Goal: Information Seeking & Learning: Learn about a topic

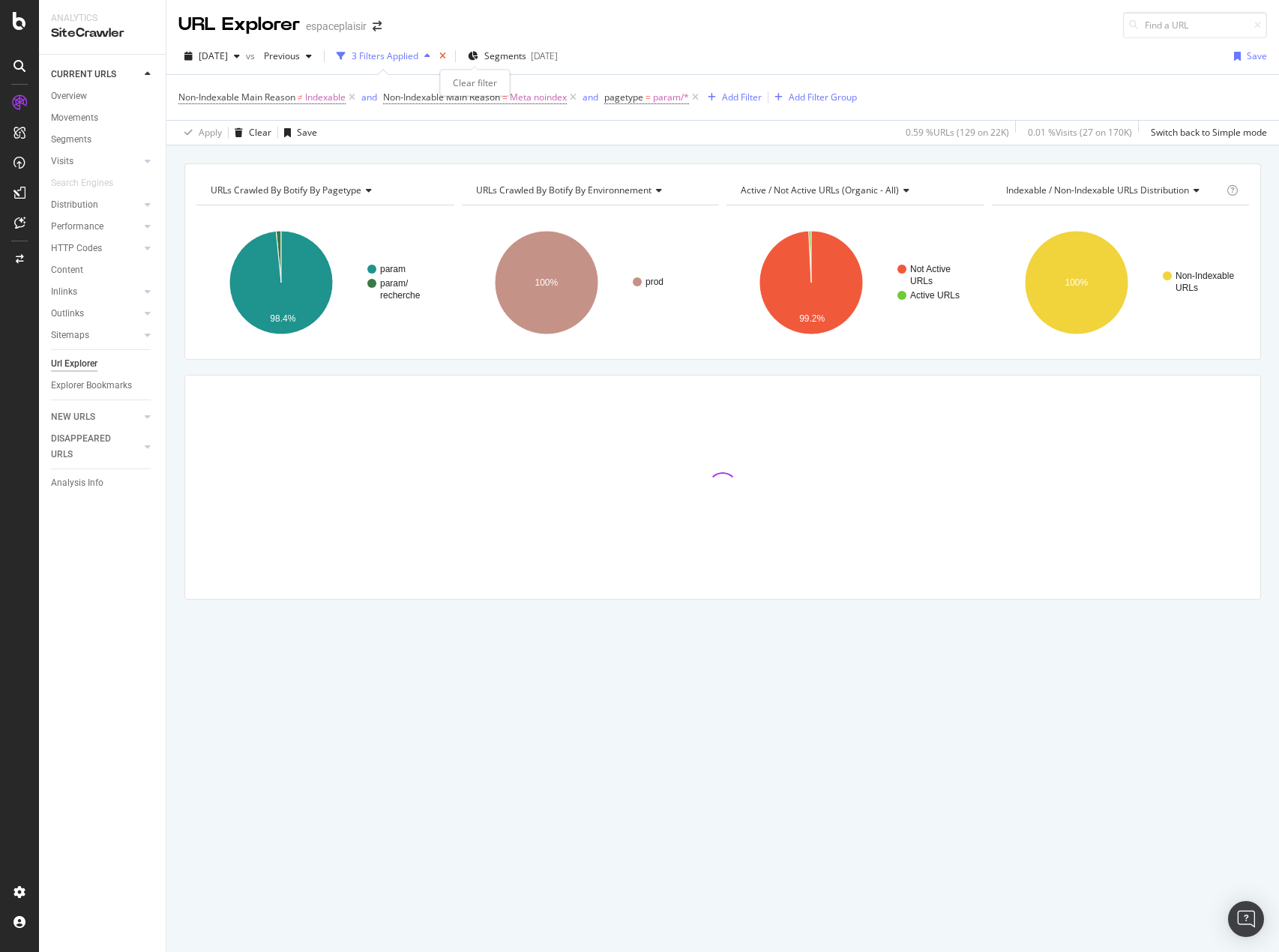
click at [446, 56] on icon "times" at bounding box center [443, 56] width 7 height 9
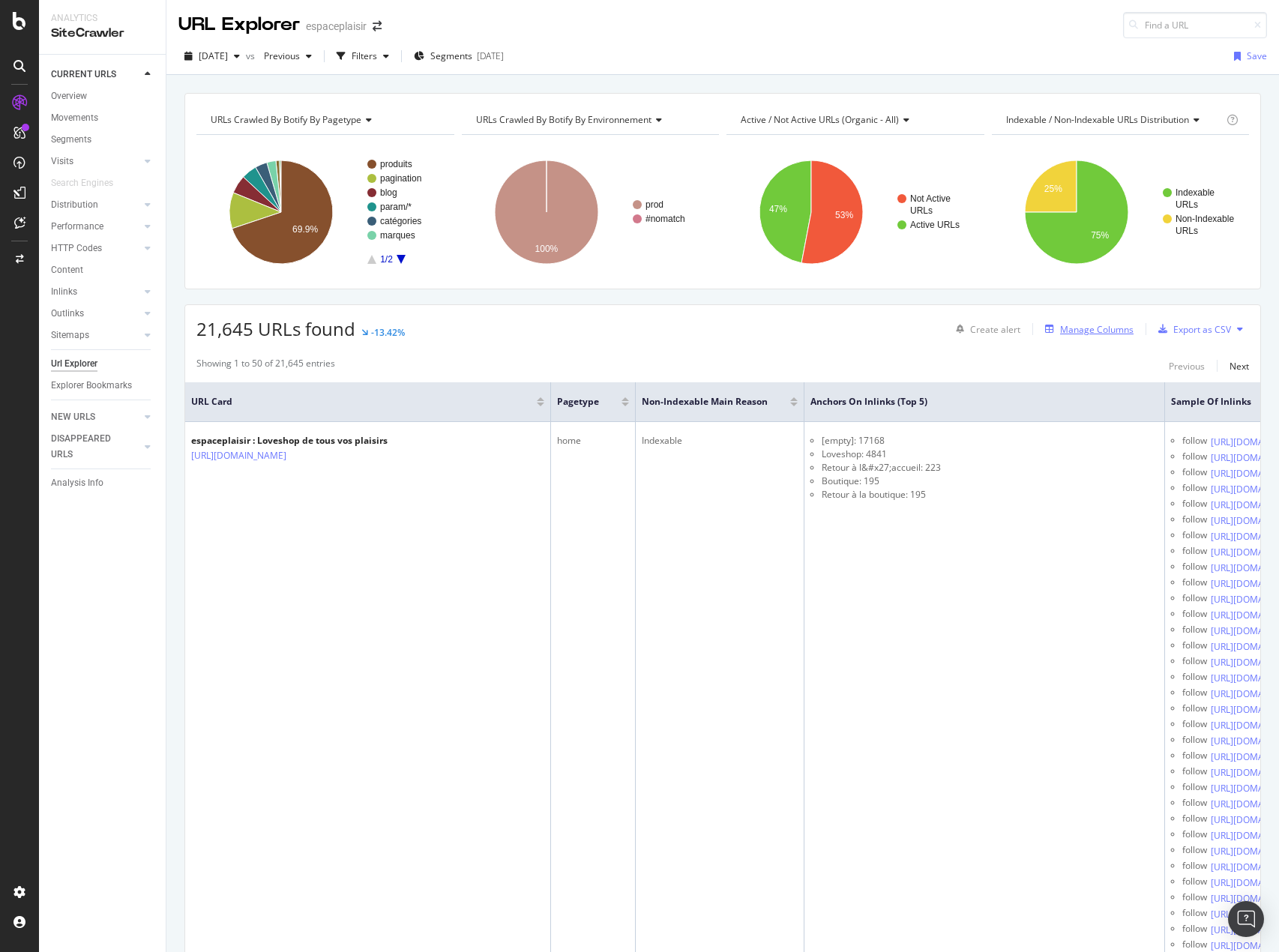
click at [1093, 324] on div "Manage Columns" at bounding box center [1096, 329] width 74 height 12
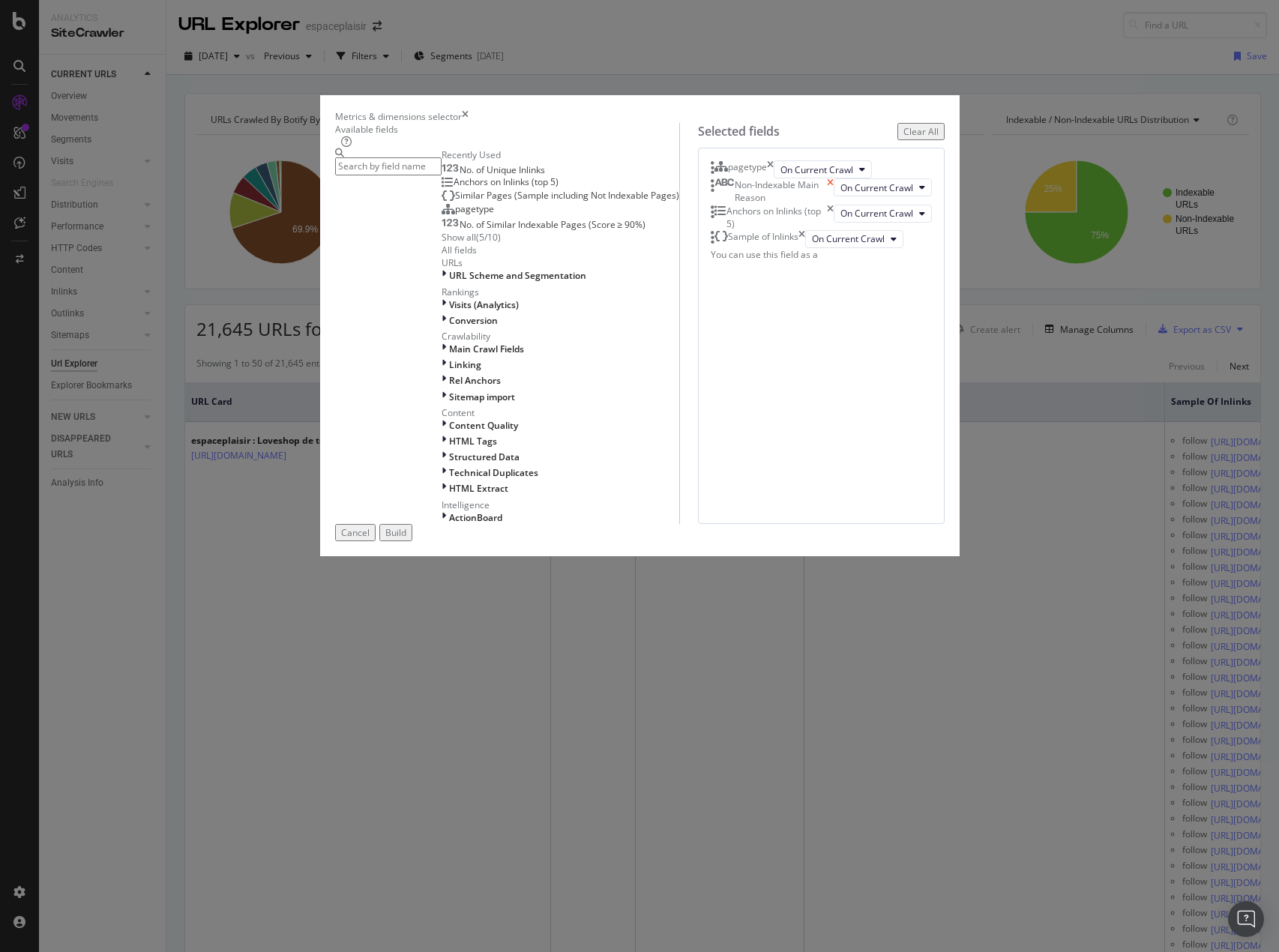
click at [833, 204] on icon "times" at bounding box center [831, 191] width 7 height 26
click at [805, 222] on icon "times" at bounding box center [802, 214] width 7 height 18
click at [459, 176] on span "No. of Unique Inlinks" at bounding box center [502, 169] width 85 height 12
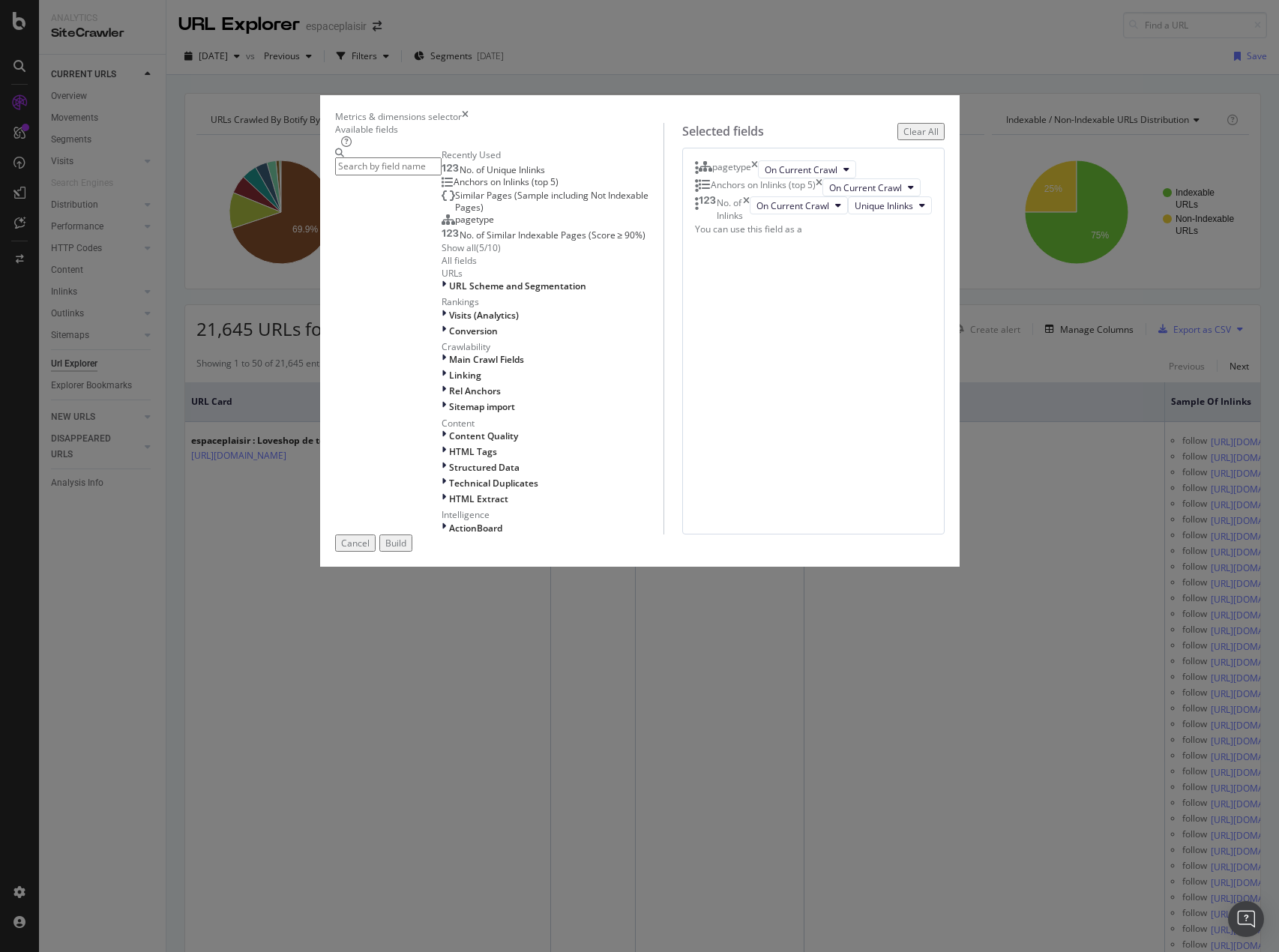
drag, startPoint x: 932, startPoint y: 746, endPoint x: 1275, endPoint y: 246, distance: 606.3
click at [406, 550] on div "Build" at bounding box center [396, 542] width 21 height 12
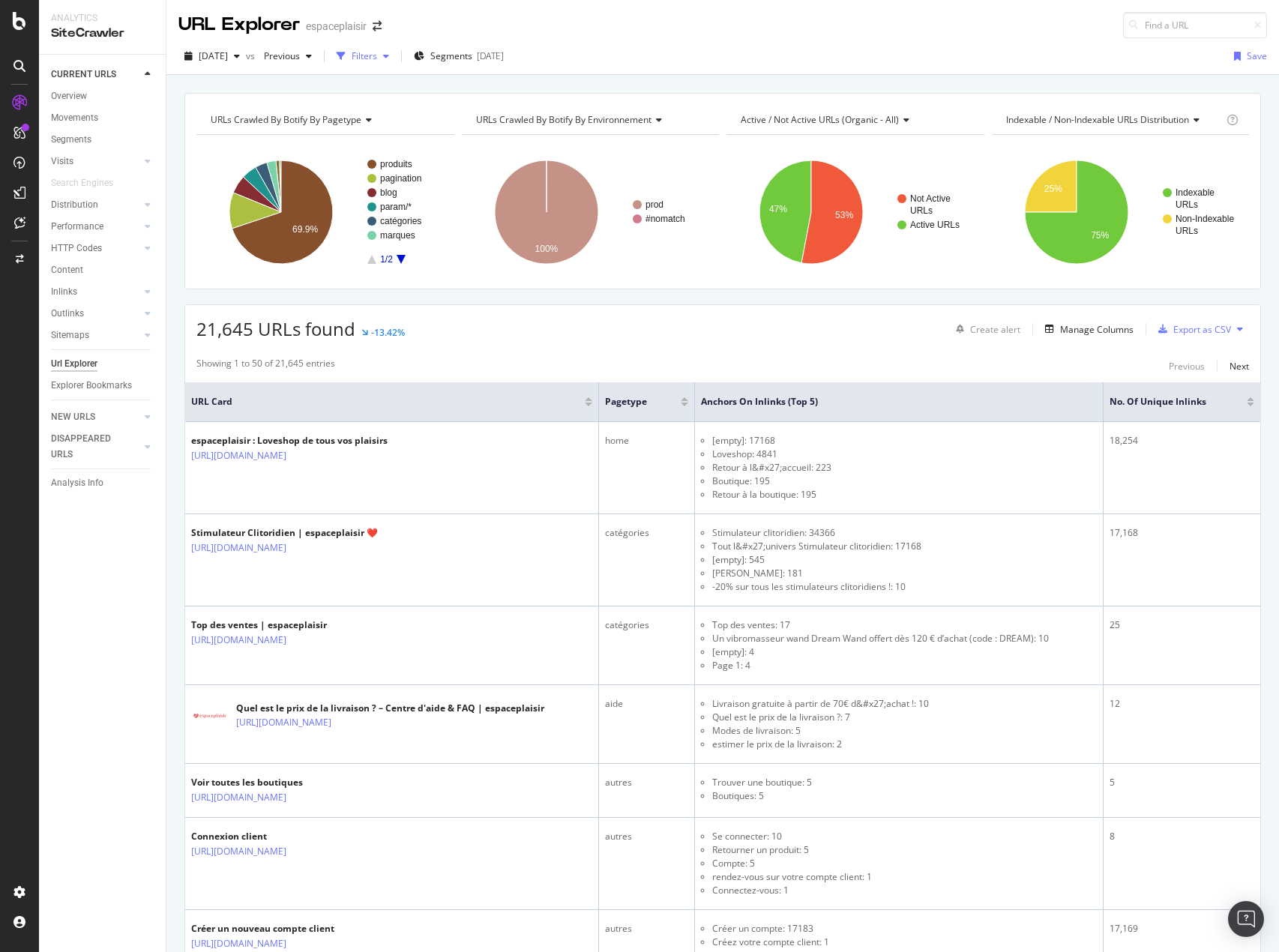
click at [377, 53] on div "Filters" at bounding box center [364, 56] width 26 height 12
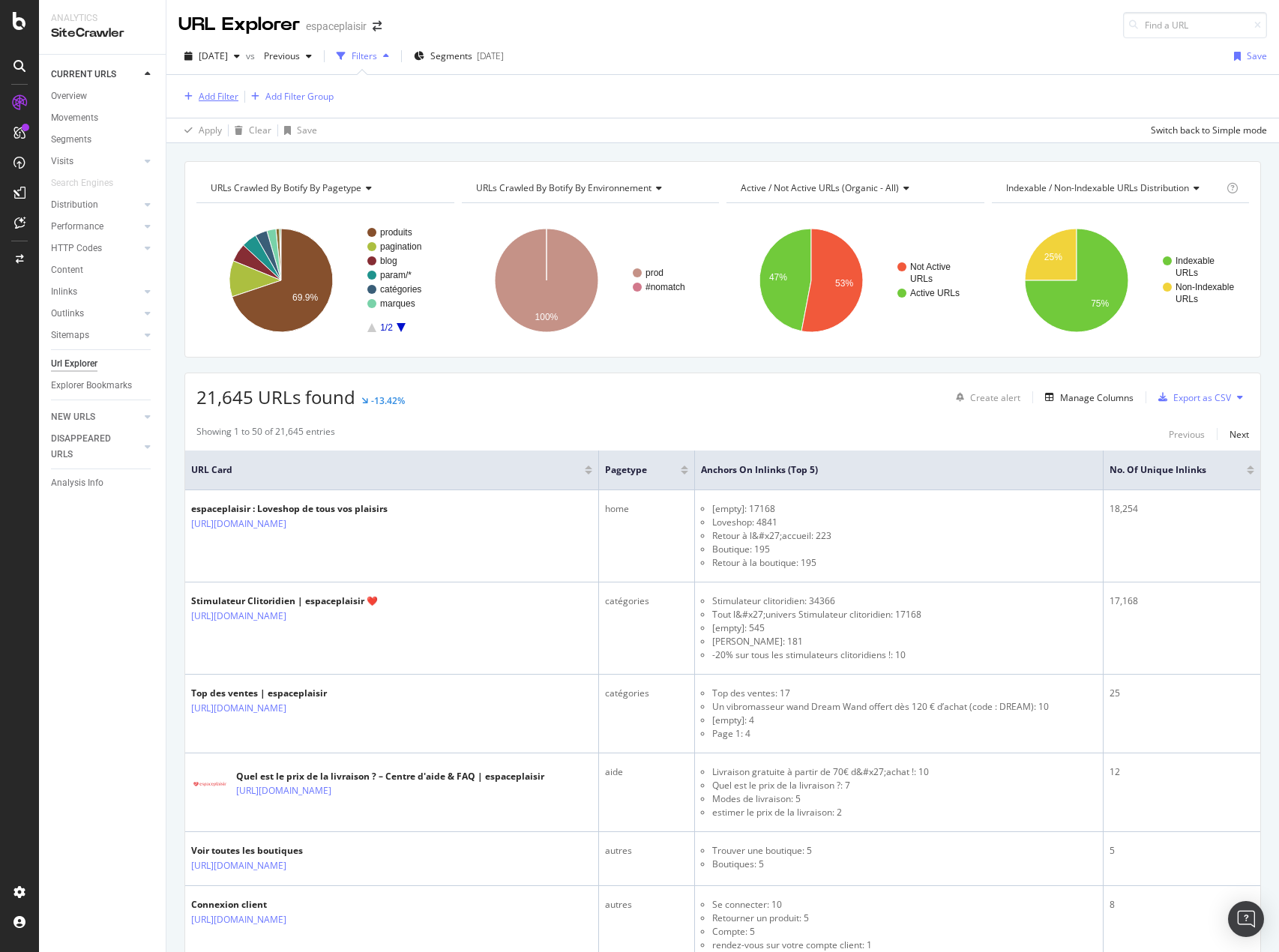
click at [224, 96] on div "Add Filter" at bounding box center [218, 96] width 40 height 12
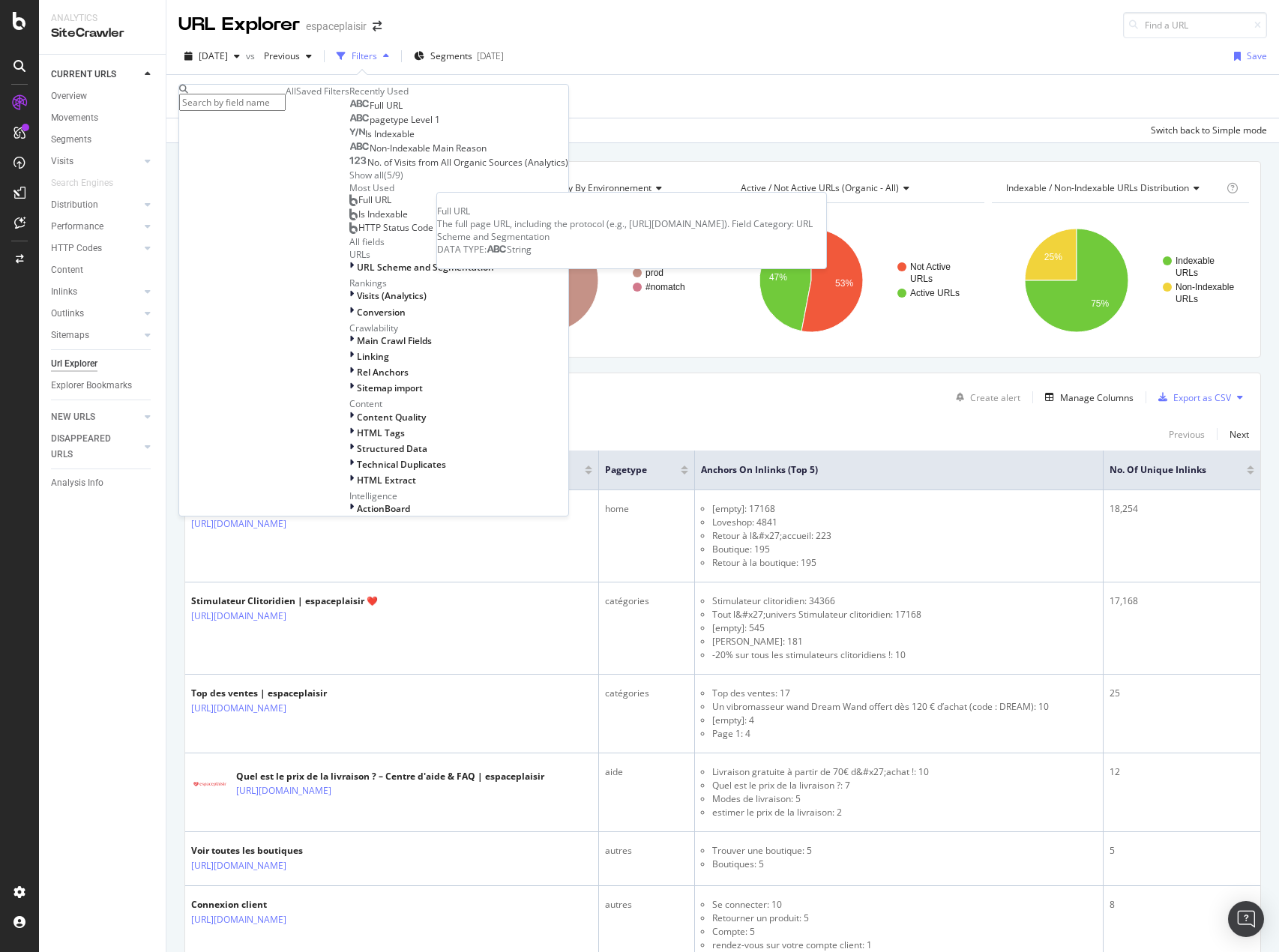
click at [370, 112] on span "Full URL" at bounding box center [386, 105] width 33 height 12
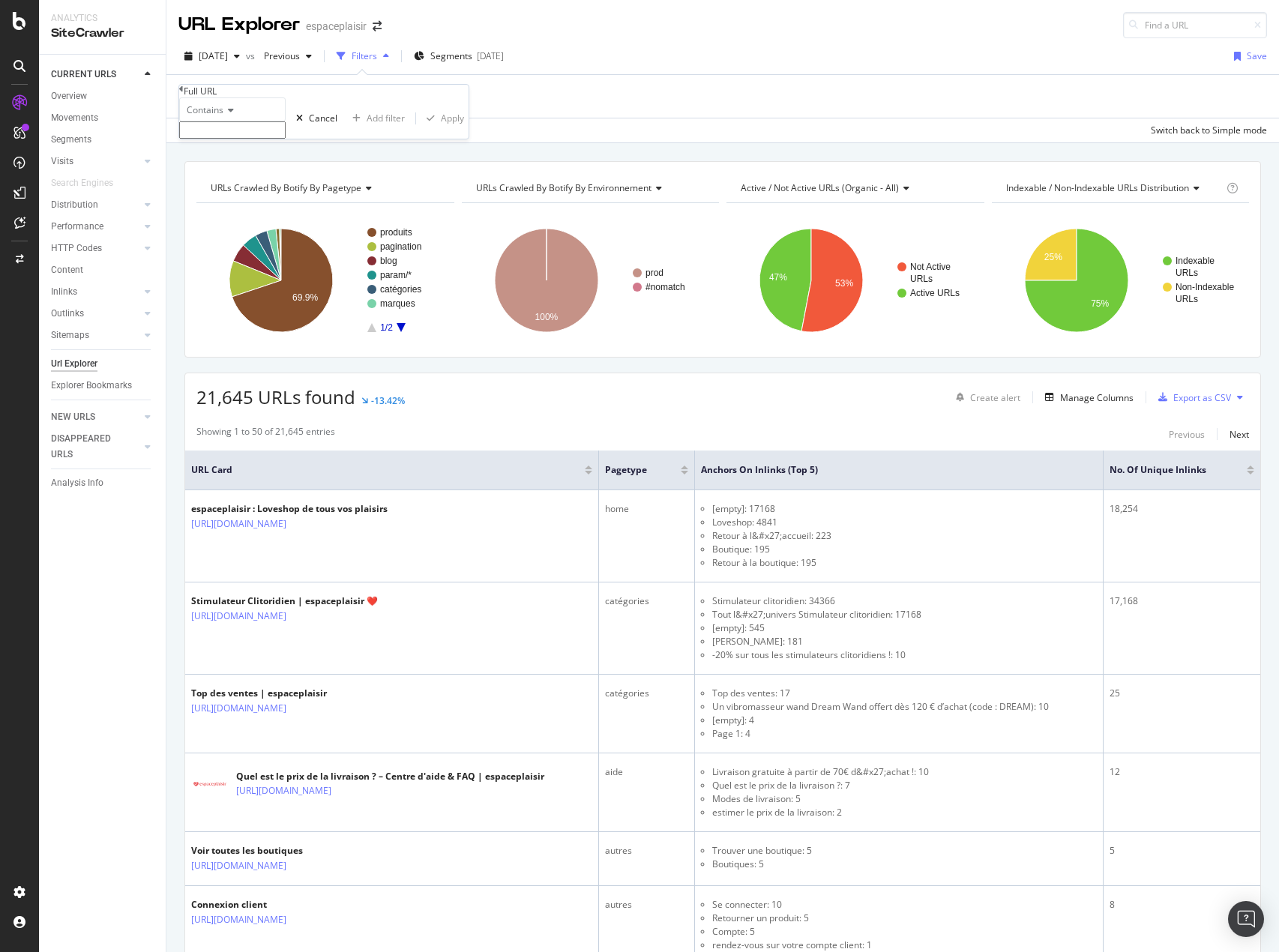
click at [260, 138] on input "text" at bounding box center [232, 129] width 106 height 17
paste input "[URL][DOMAIN_NAME]"
type input "[URL][DOMAIN_NAME]"
click at [441, 129] on div "Apply" at bounding box center [452, 122] width 23 height 12
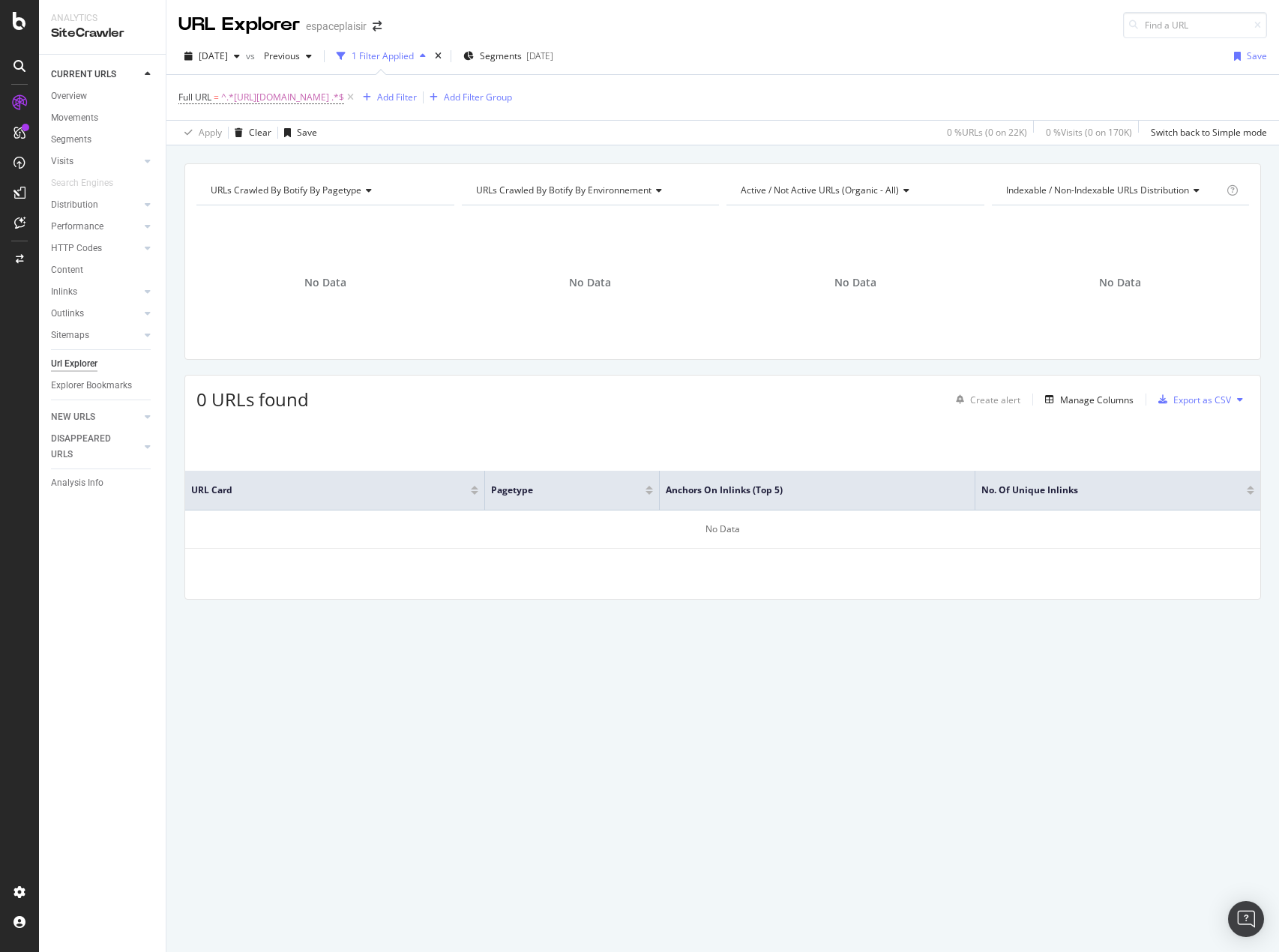
click at [872, 589] on div "URL Card pagetype Anchors on Inlinks (top 5) No. of Unique Inlinks No Data" at bounding box center [722, 510] width 1075 height 179
click at [228, 59] on span "[DATE]" at bounding box center [213, 56] width 29 height 12
click at [761, 113] on div "Full URL = ^.*[URL][DOMAIN_NAME] .*$ Add Filter Add Filter Group" at bounding box center [722, 98] width 1088 height 45
click at [344, 97] on span "^.*[URL][DOMAIN_NAME] .*$" at bounding box center [282, 98] width 123 height 21
click at [207, 114] on span "Contains" at bounding box center [205, 108] width 36 height 12
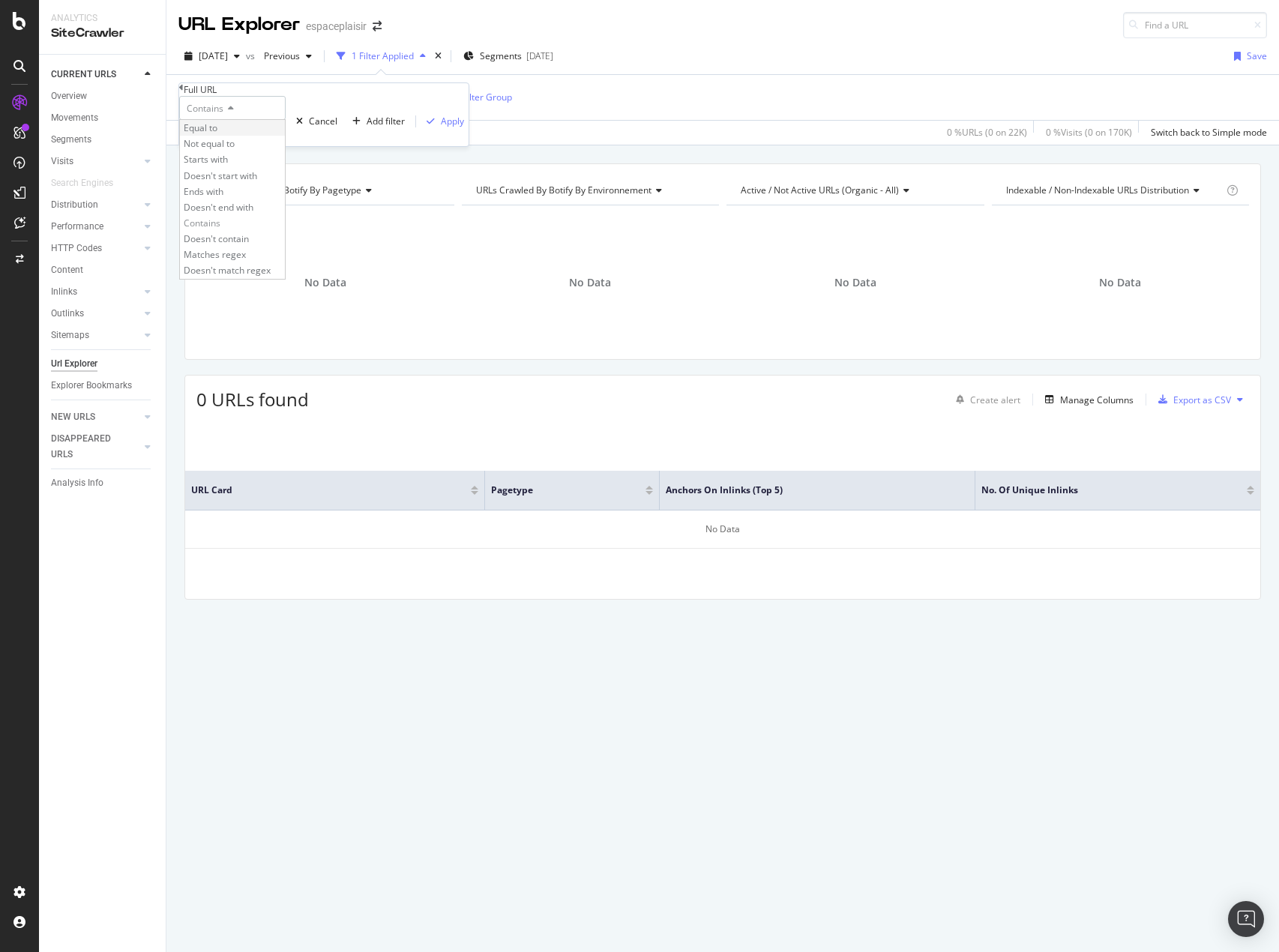
click at [252, 136] on div "Equal to" at bounding box center [232, 128] width 105 height 16
click at [441, 128] on div "Apply" at bounding box center [452, 121] width 23 height 12
click at [1158, 31] on input at bounding box center [1195, 26] width 144 height 27
paste input "/941-gode-et-godemichet"
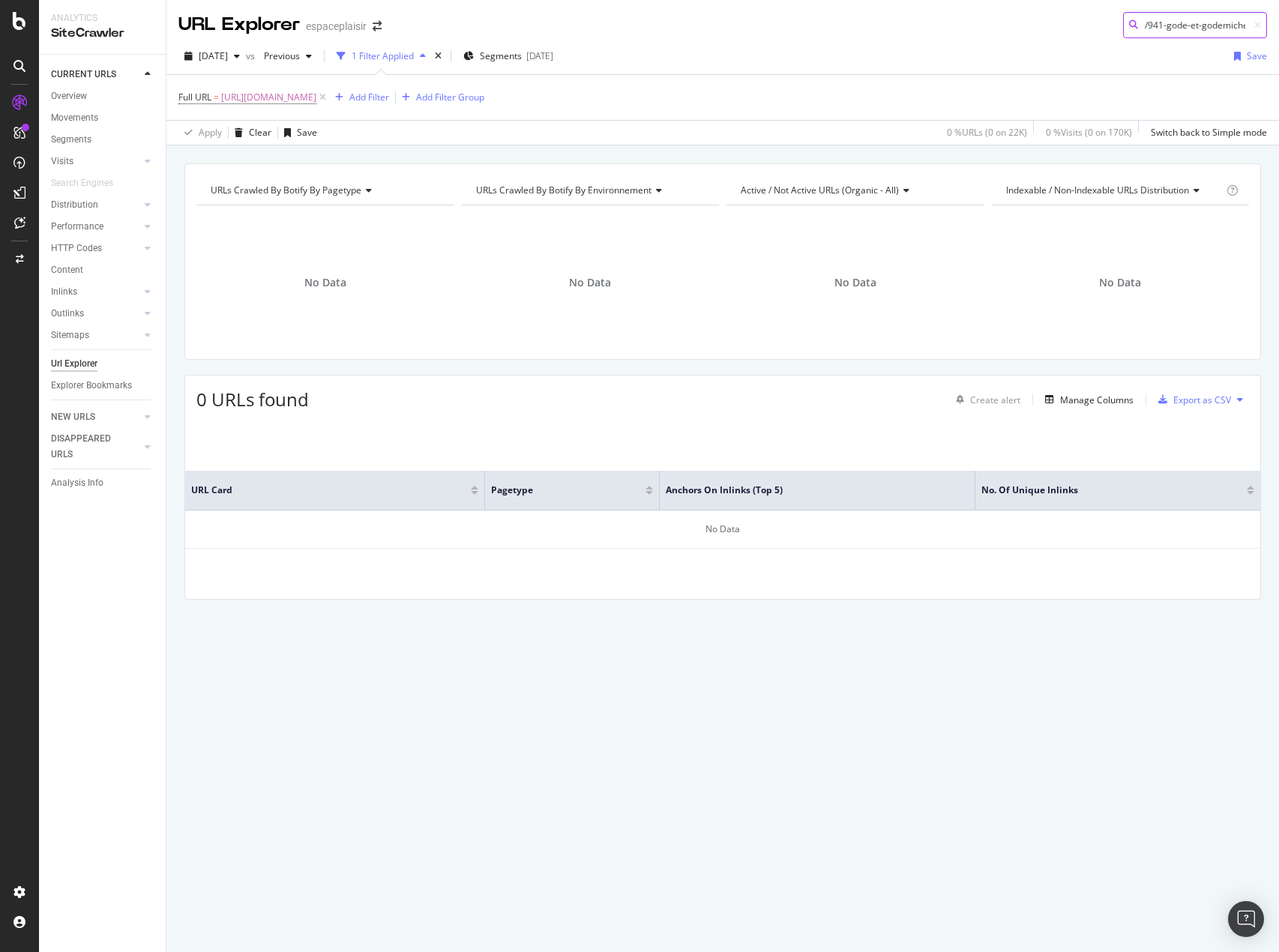
scroll to position [0, 3]
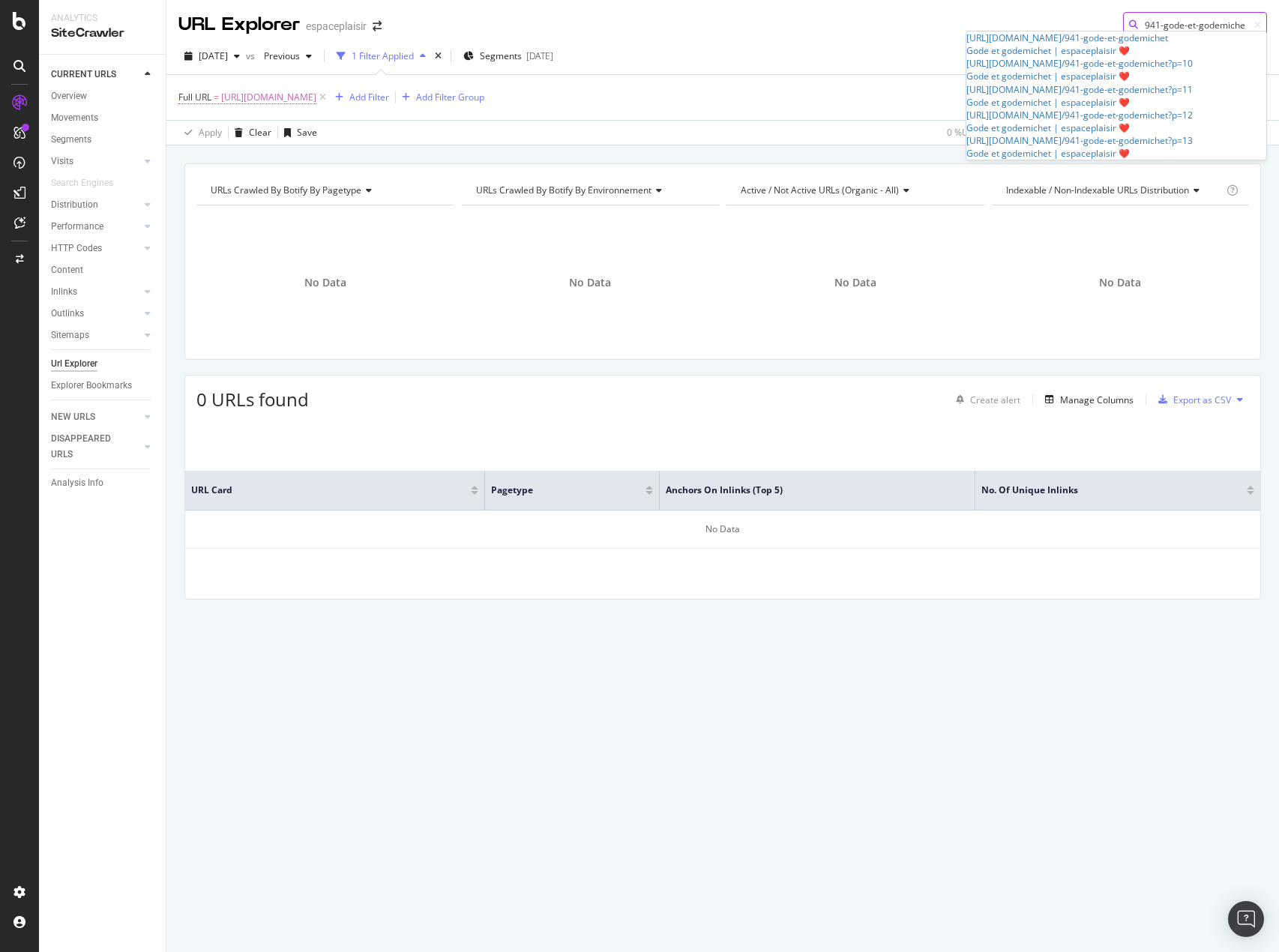
type input "/941-gode-et-godemichet"
click at [316, 100] on span "[URL][DOMAIN_NAME]" at bounding box center [268, 98] width 95 height 21
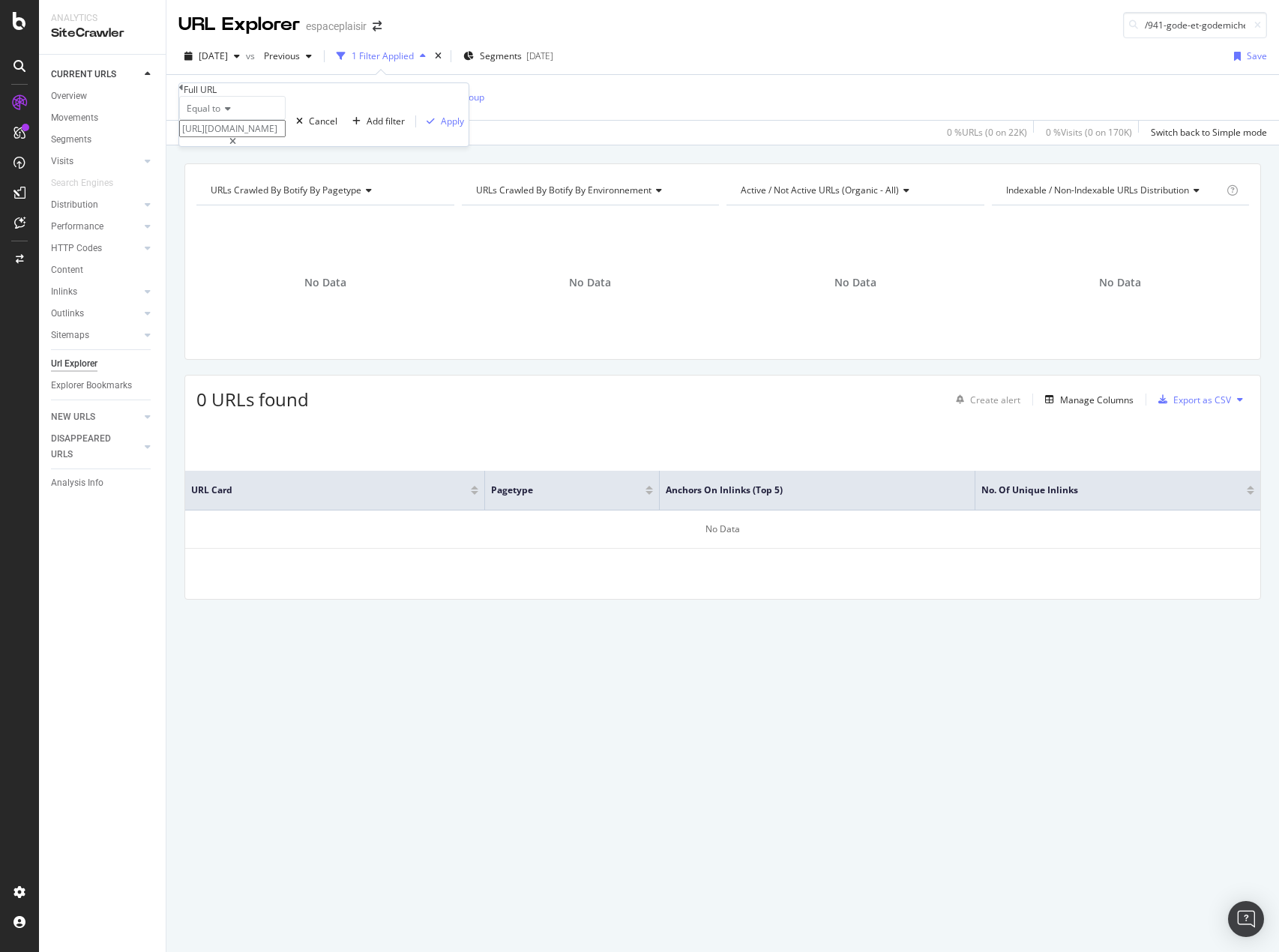
click at [220, 114] on span "Equal to" at bounding box center [204, 108] width 34 height 12
click at [67, 89] on div "Overview" at bounding box center [69, 97] width 36 height 16
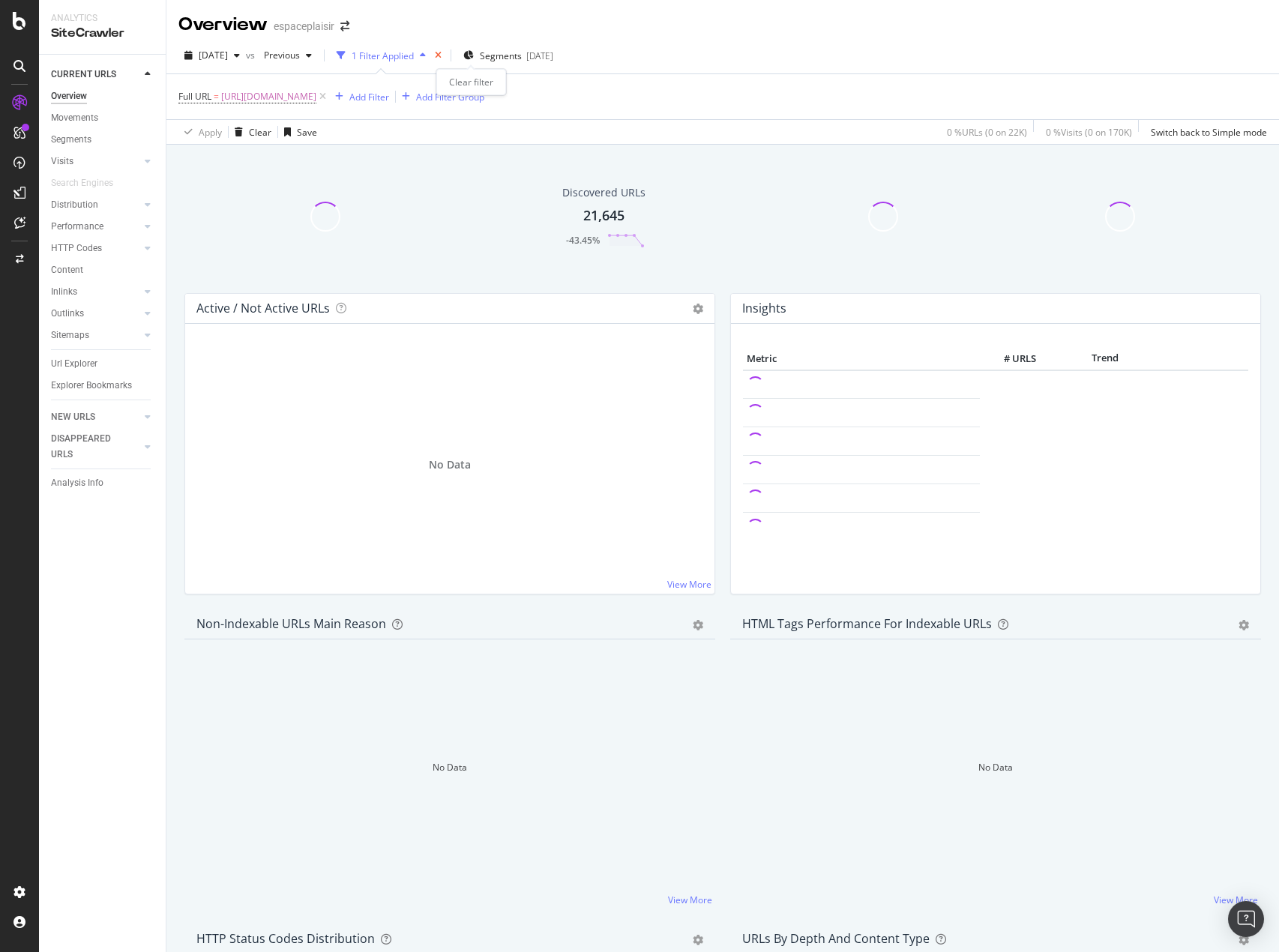
click at [441, 56] on icon "times" at bounding box center [438, 56] width 7 height 9
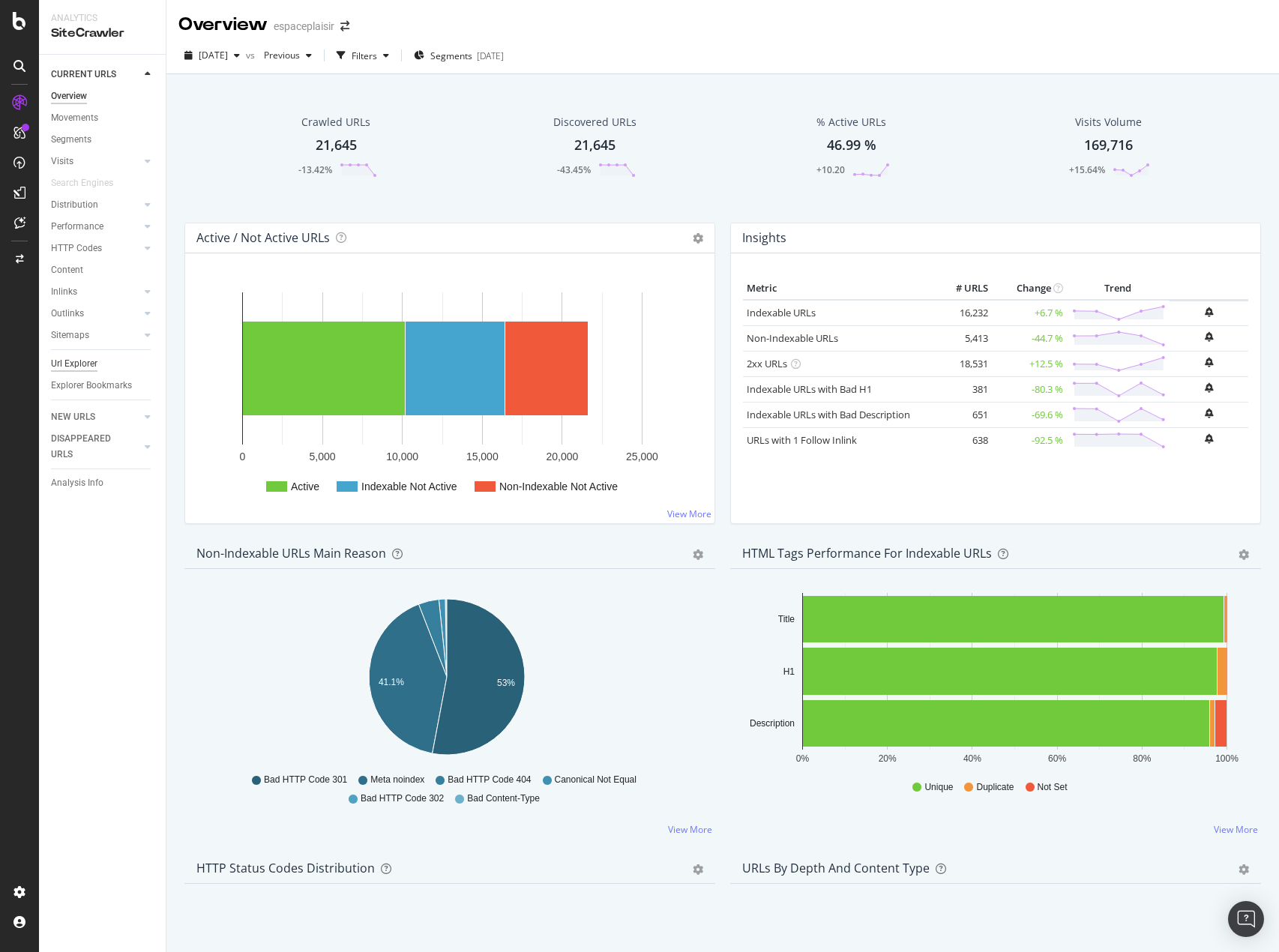
click at [92, 360] on div "Url Explorer" at bounding box center [74, 364] width 46 height 16
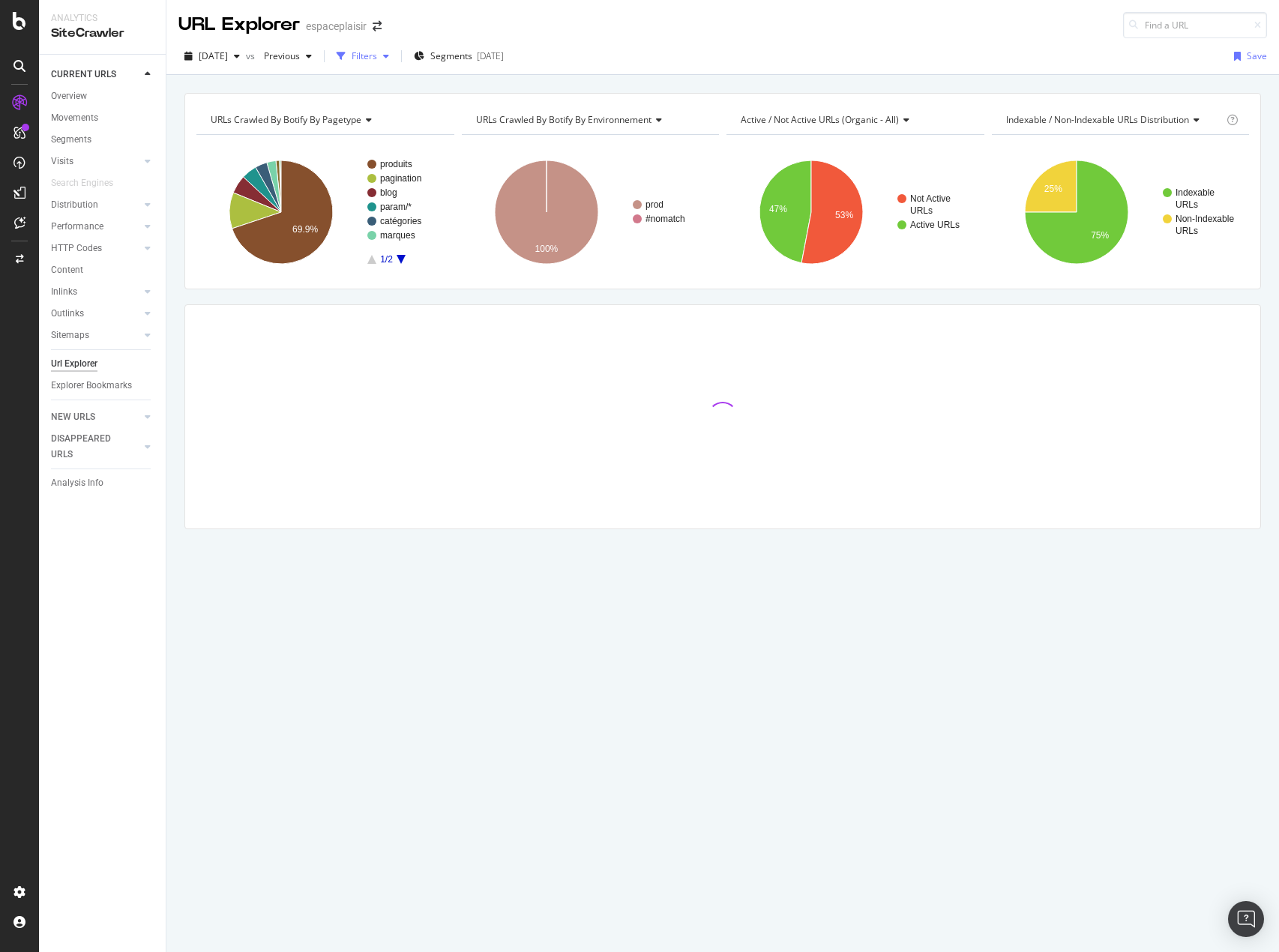
click at [377, 56] on div "Filters" at bounding box center [364, 56] width 26 height 12
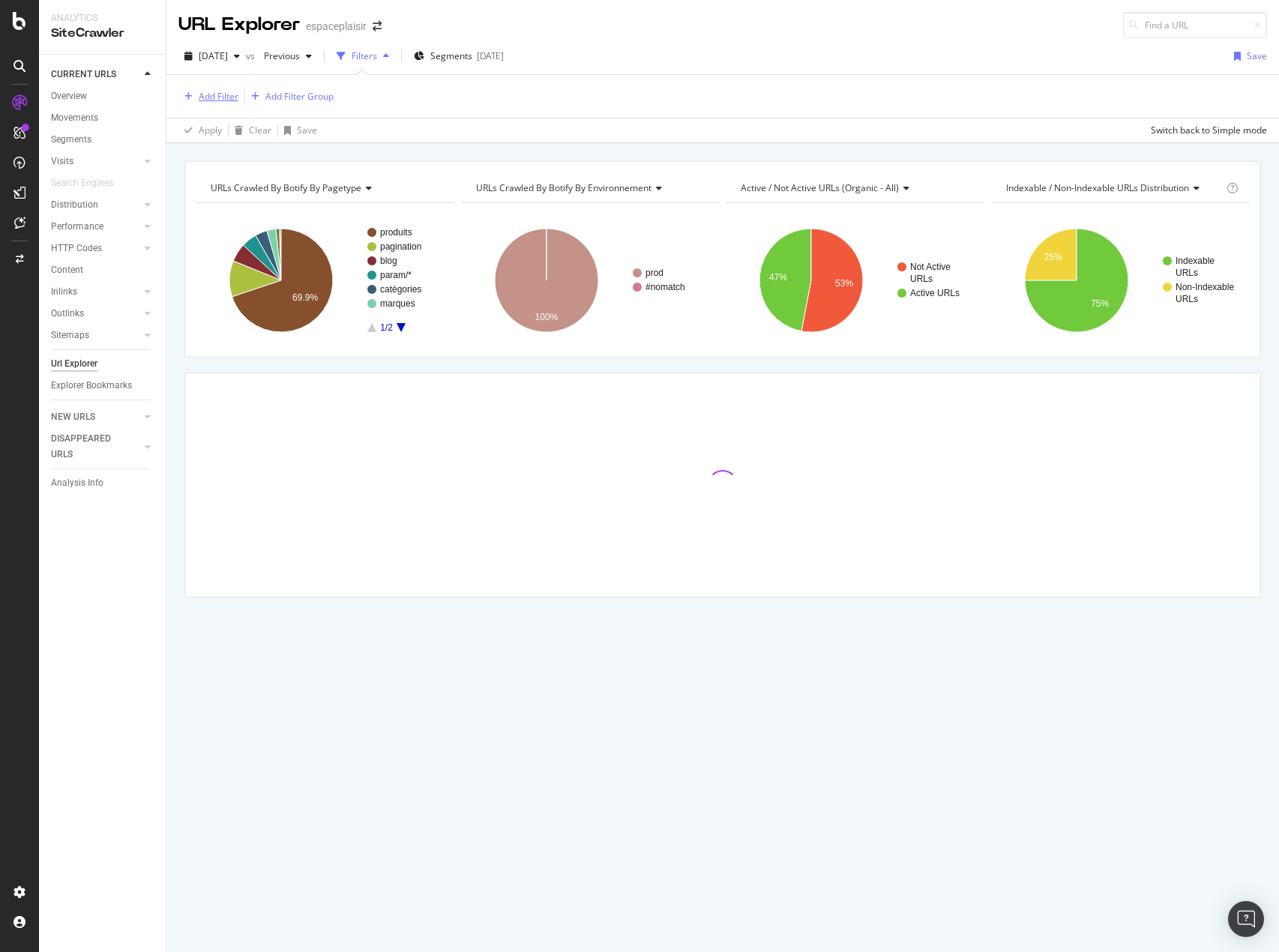
click at [216, 93] on div "Add Filter" at bounding box center [218, 96] width 40 height 12
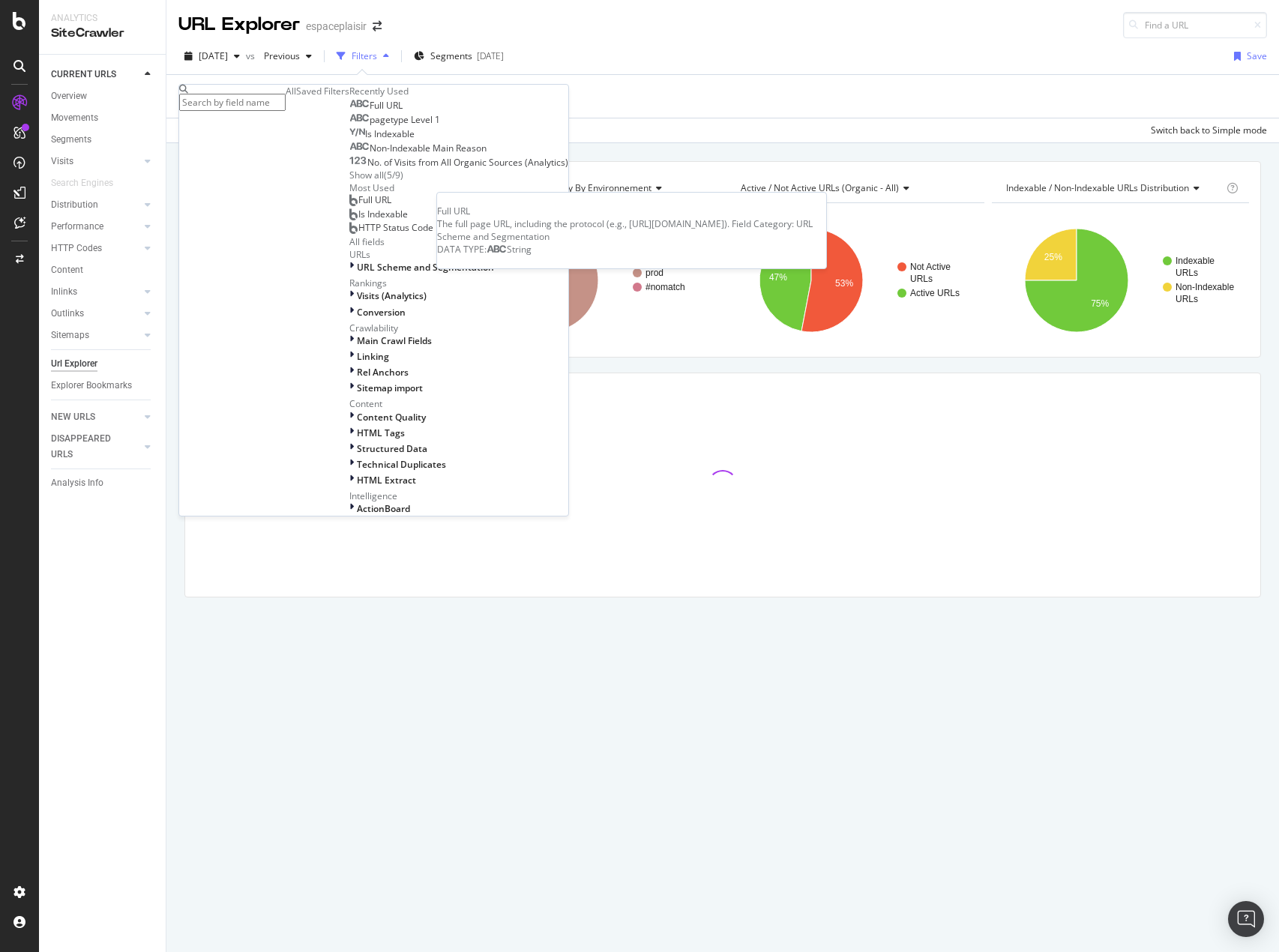
click at [349, 112] on div "Full URL" at bounding box center [376, 105] width 53 height 12
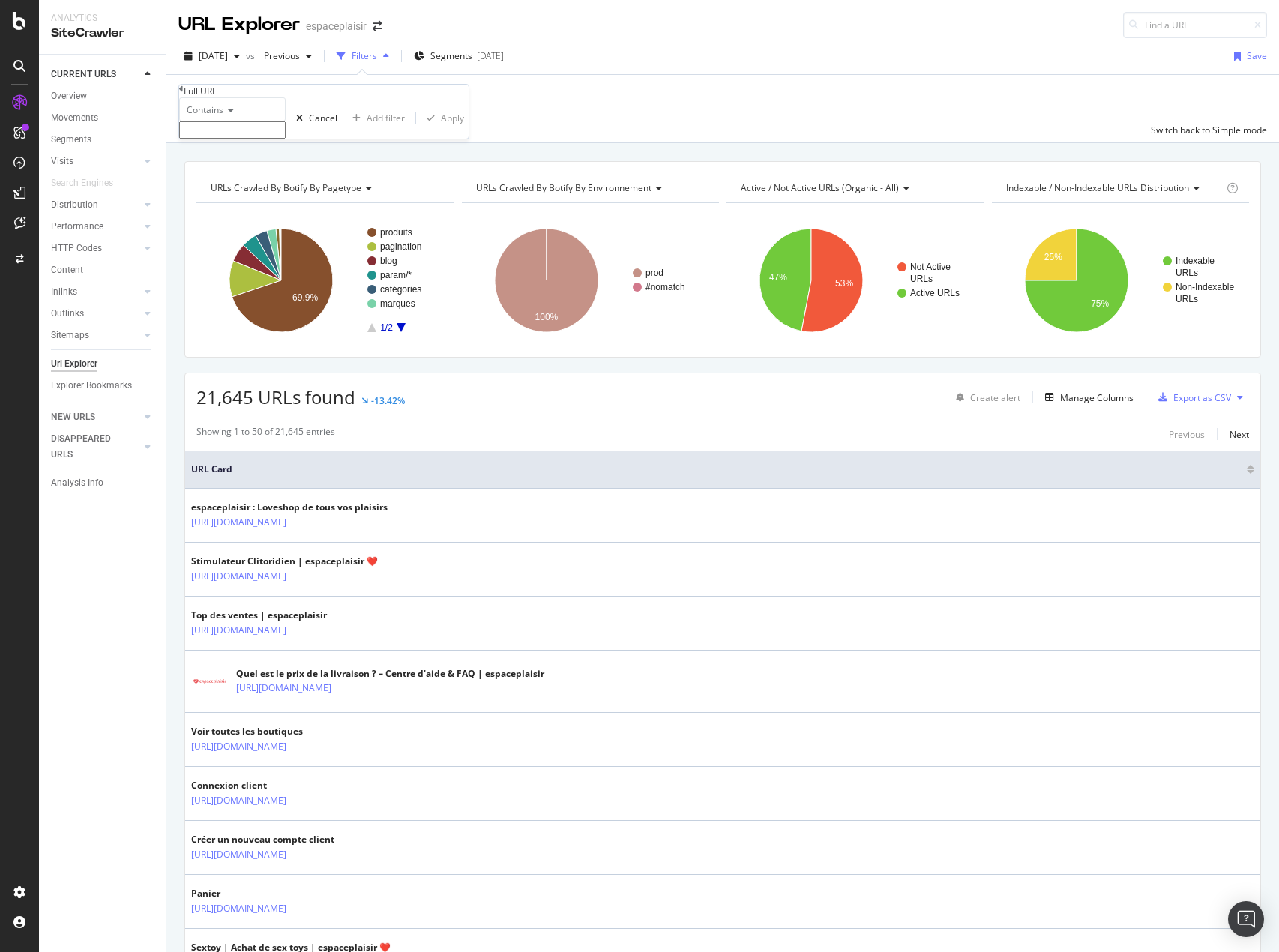
click at [243, 138] on input "text" at bounding box center [232, 129] width 106 height 17
paste input "/941-gode-et-godemichet"
type input "/941-gode-et-godemichet"
click at [441, 129] on div "Apply" at bounding box center [452, 122] width 23 height 12
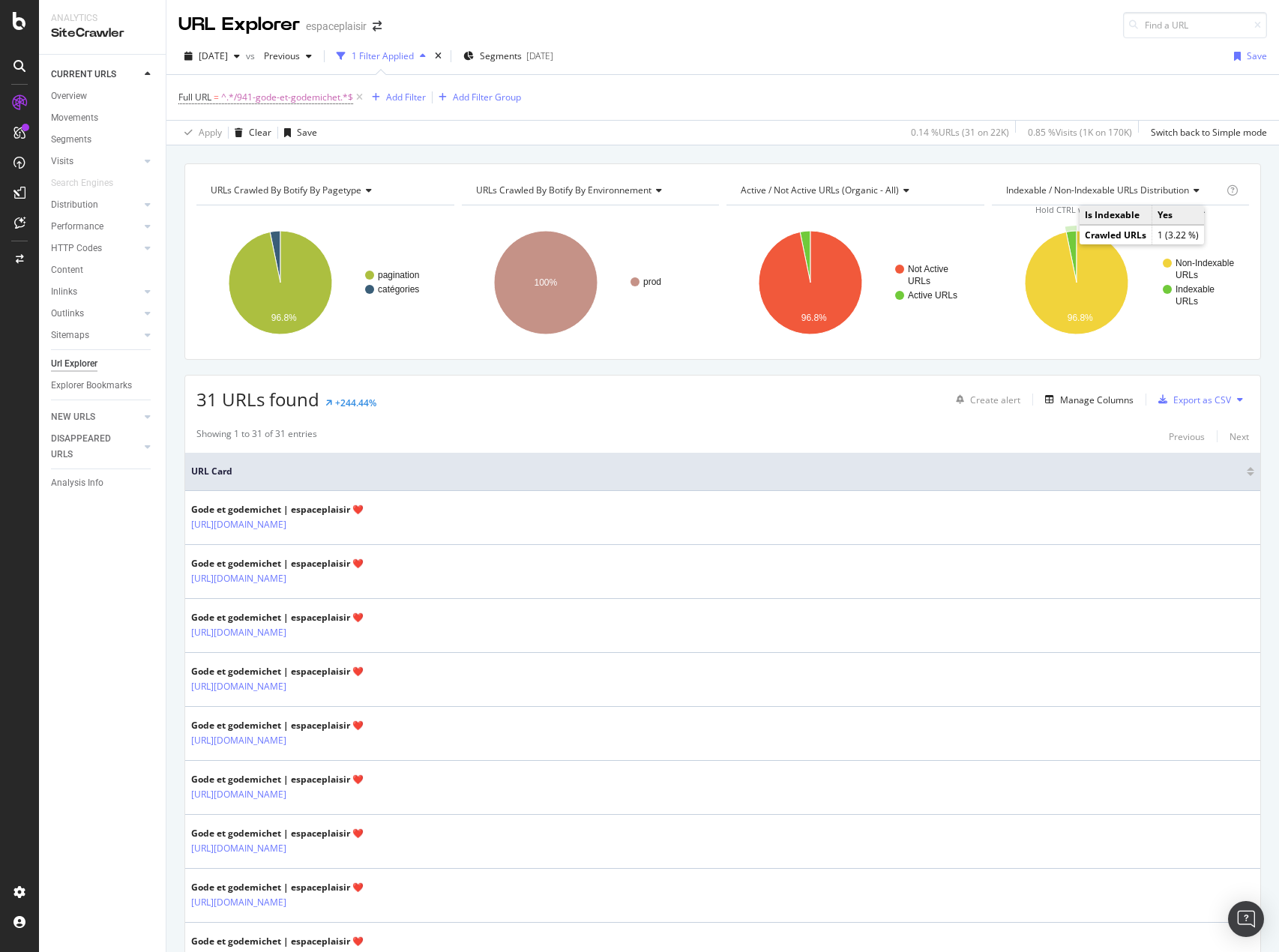
click at [1066, 243] on icon "A chart." at bounding box center [1072, 256] width 11 height 51
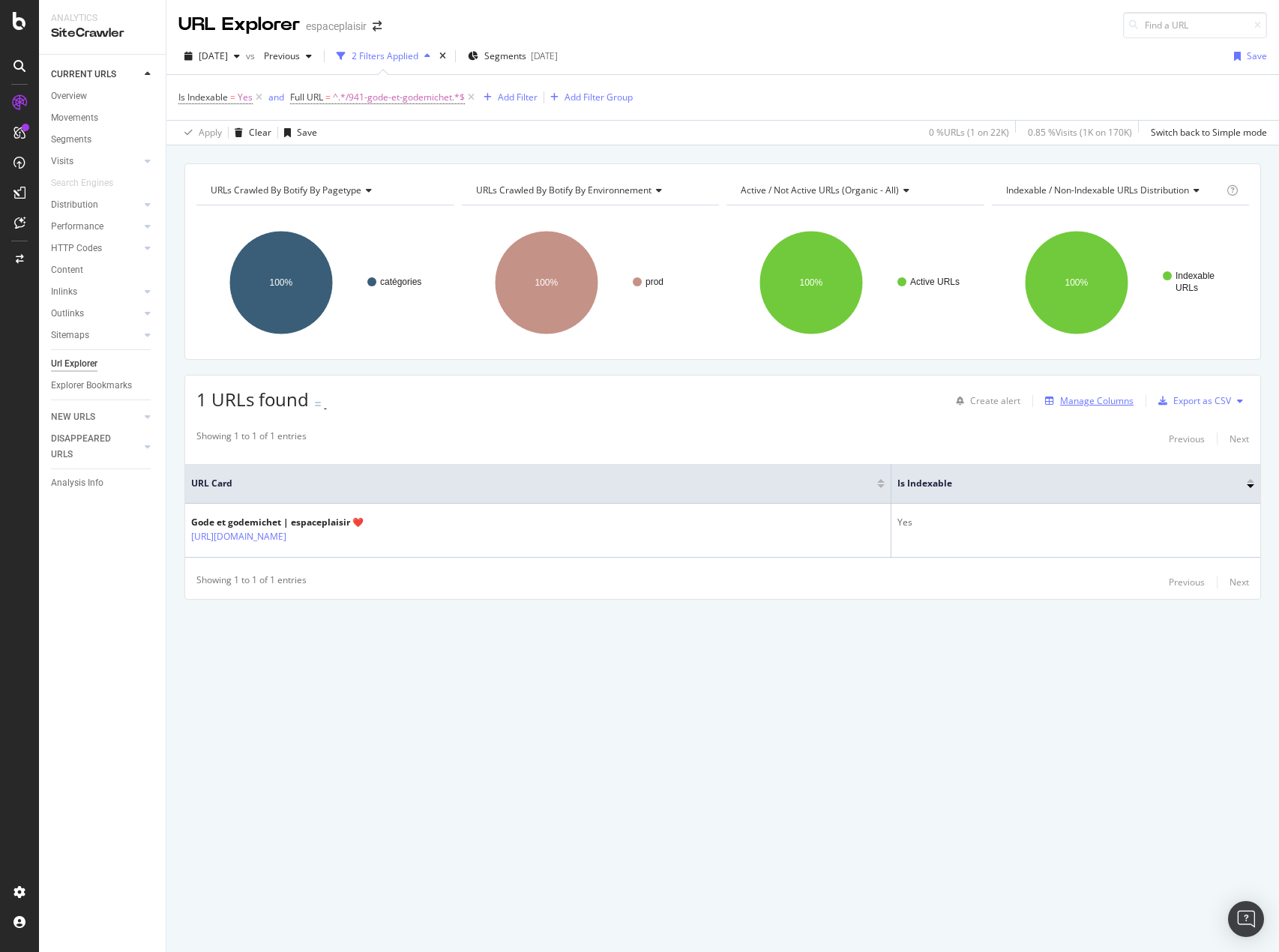
click at [1075, 402] on div "Manage Columns" at bounding box center [1096, 401] width 74 height 12
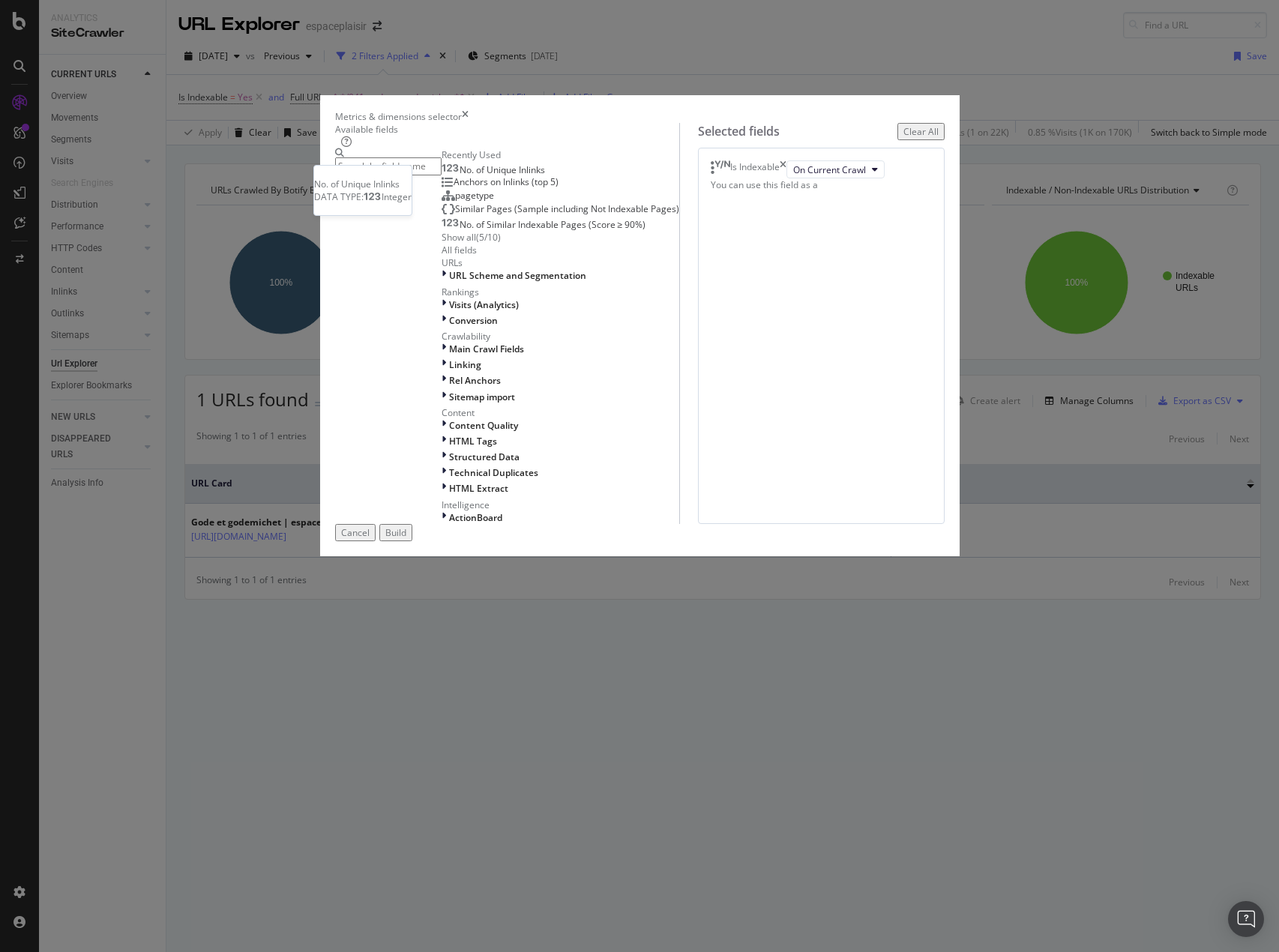
click at [459, 176] on span "No. of Unique Inlinks" at bounding box center [502, 169] width 85 height 12
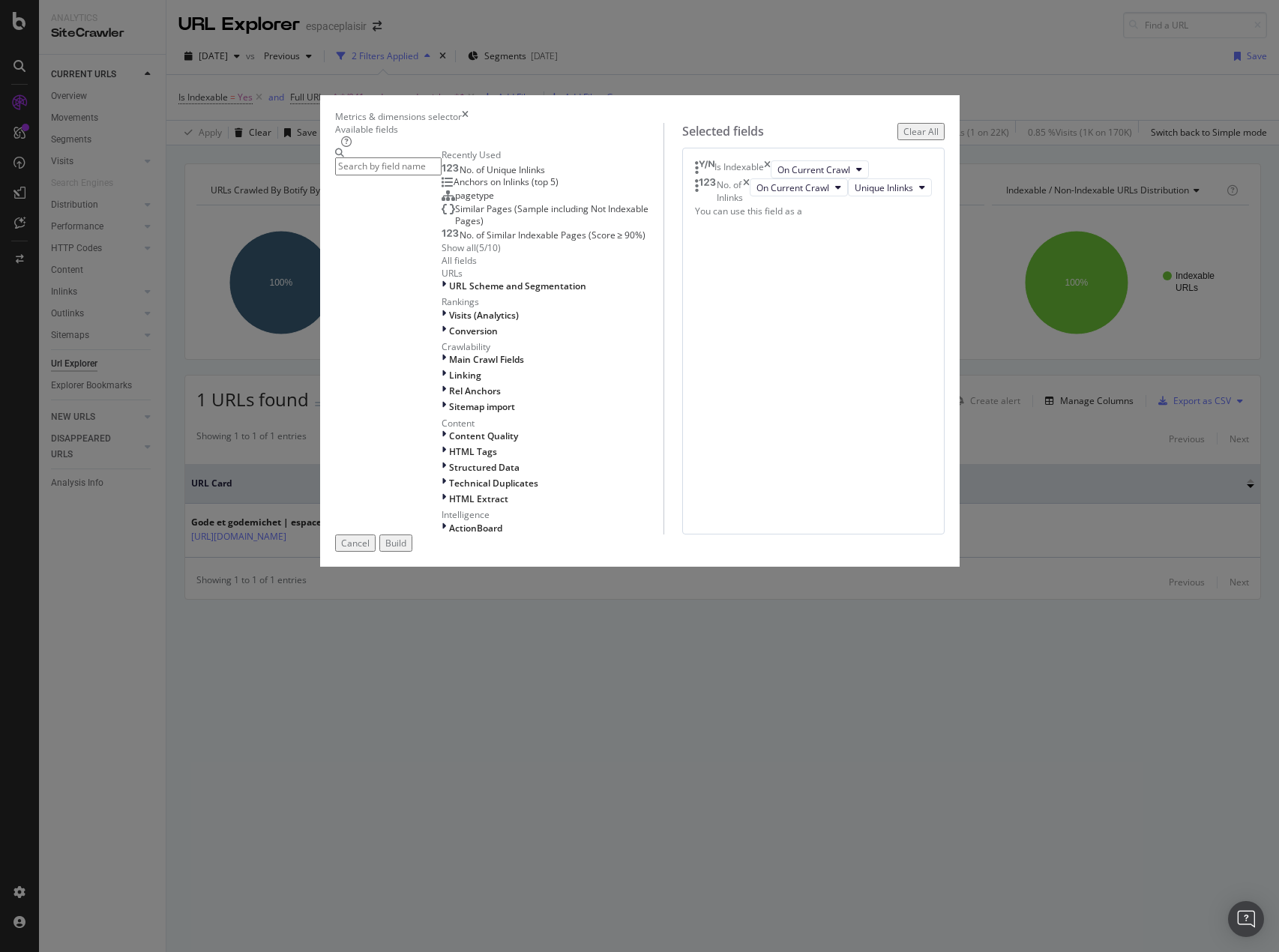
click at [454, 188] on span "Anchors on Inlinks (top 5)" at bounding box center [506, 182] width 105 height 12
click at [770, 178] on icon "times" at bounding box center [768, 169] width 7 height 18
click at [406, 550] on div "Build" at bounding box center [396, 542] width 21 height 12
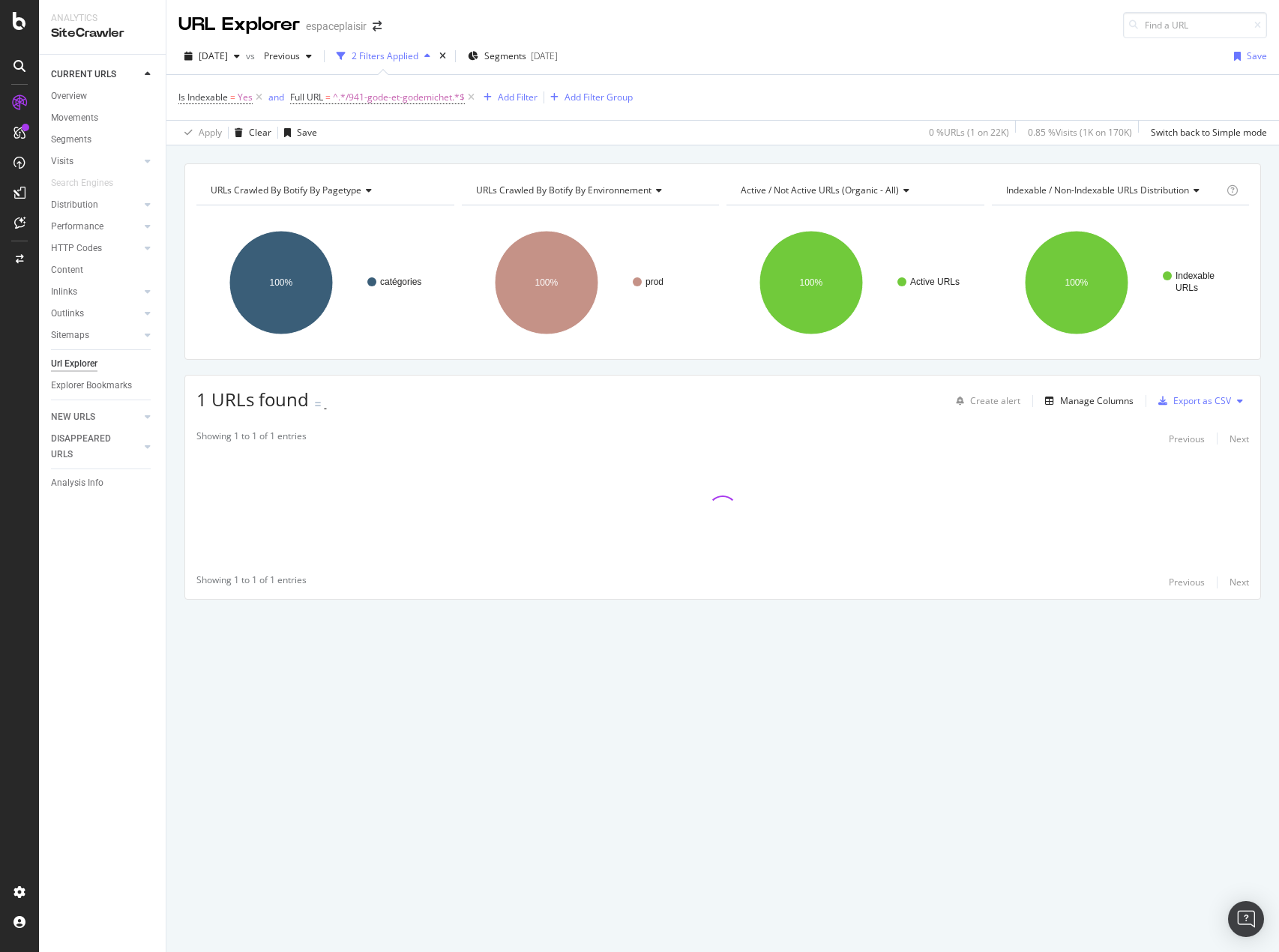
click at [1009, 774] on div "URLs Crawled By Botify By pagetype Chart (by Value) Table Expand Export as CSV …" at bounding box center [722, 549] width 1112 height 807
